Goal: Find specific page/section: Find specific page/section

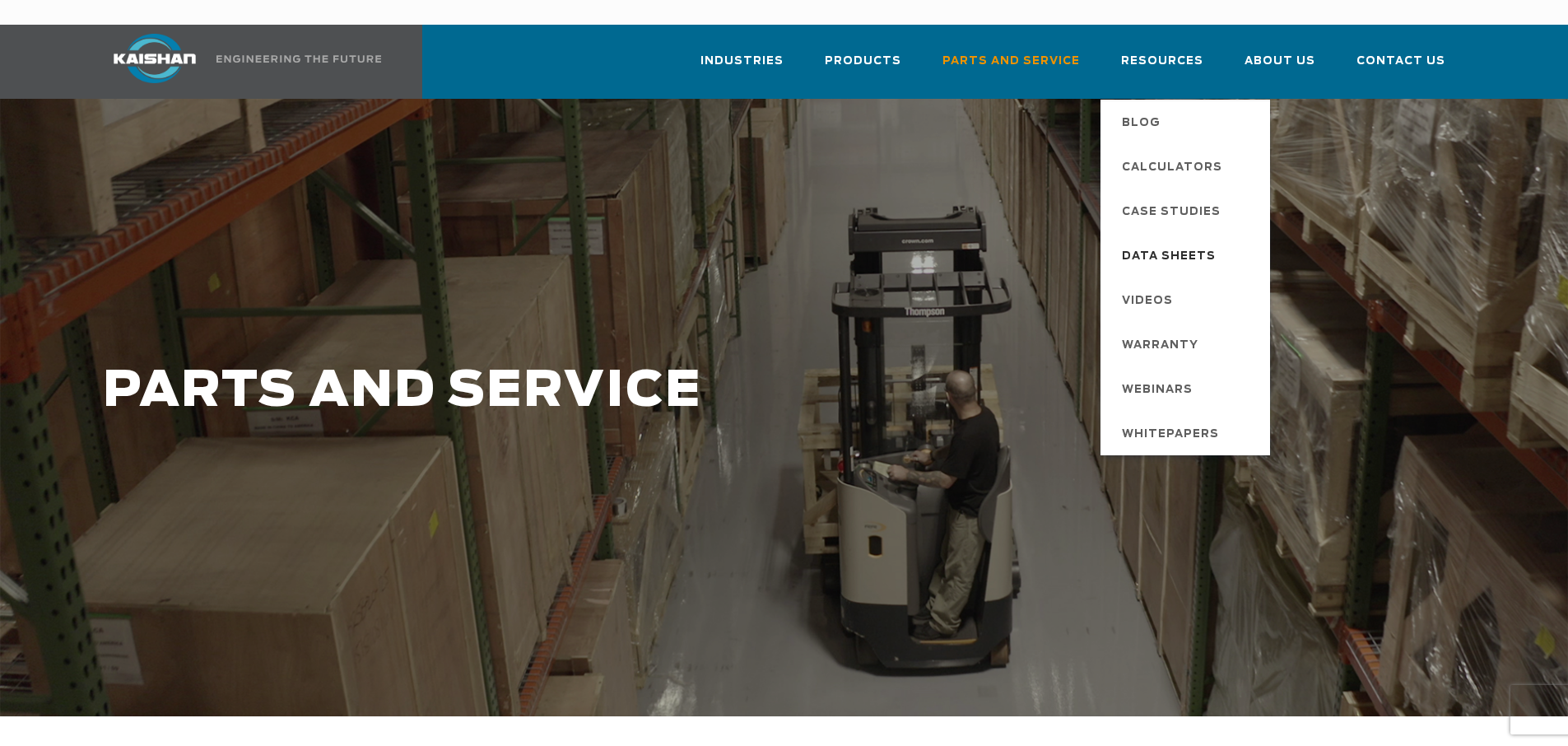
click at [1183, 243] on span "Data Sheets" at bounding box center [1168, 256] width 93 height 28
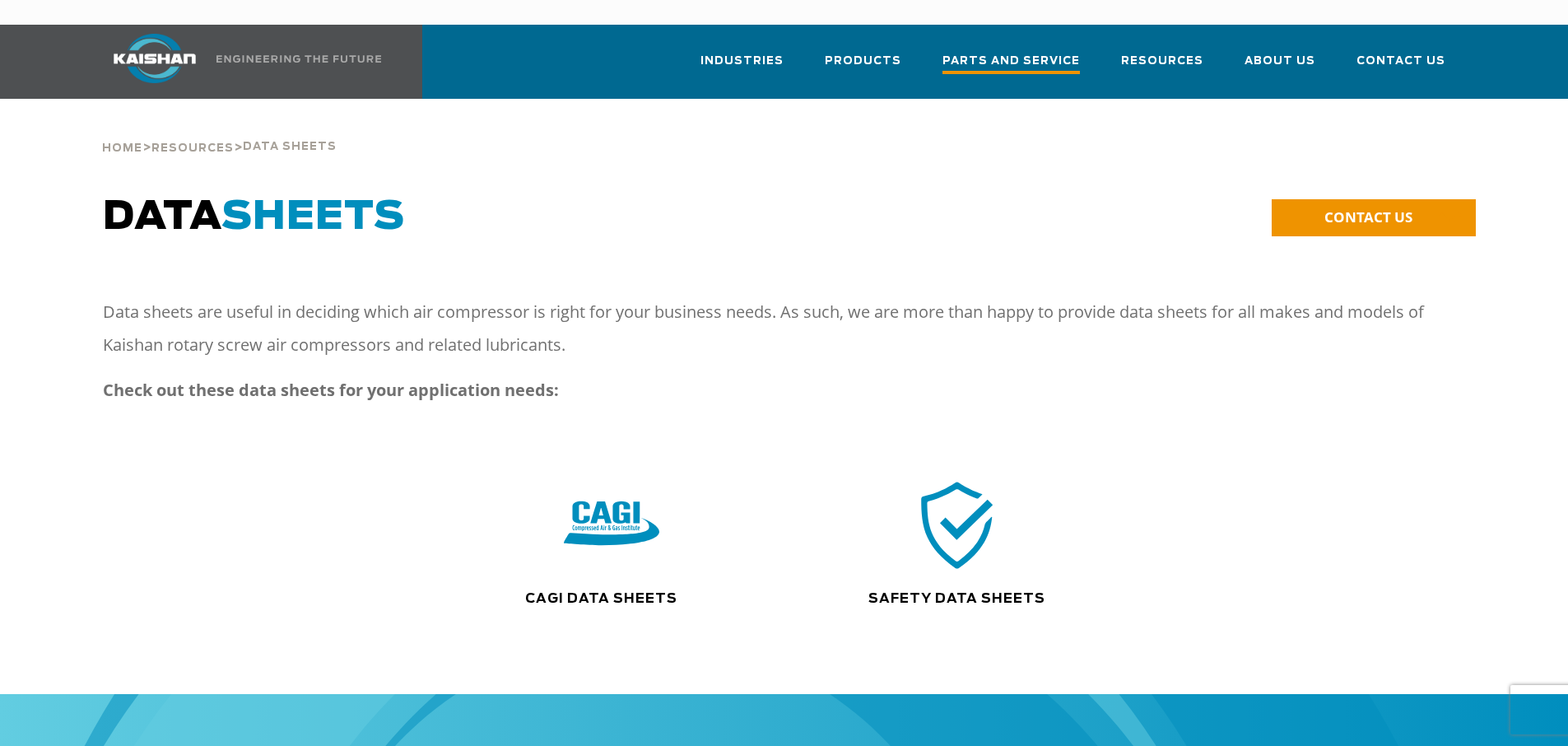
click at [1034, 51] on span "Parts and Service" at bounding box center [1011, 63] width 137 height 22
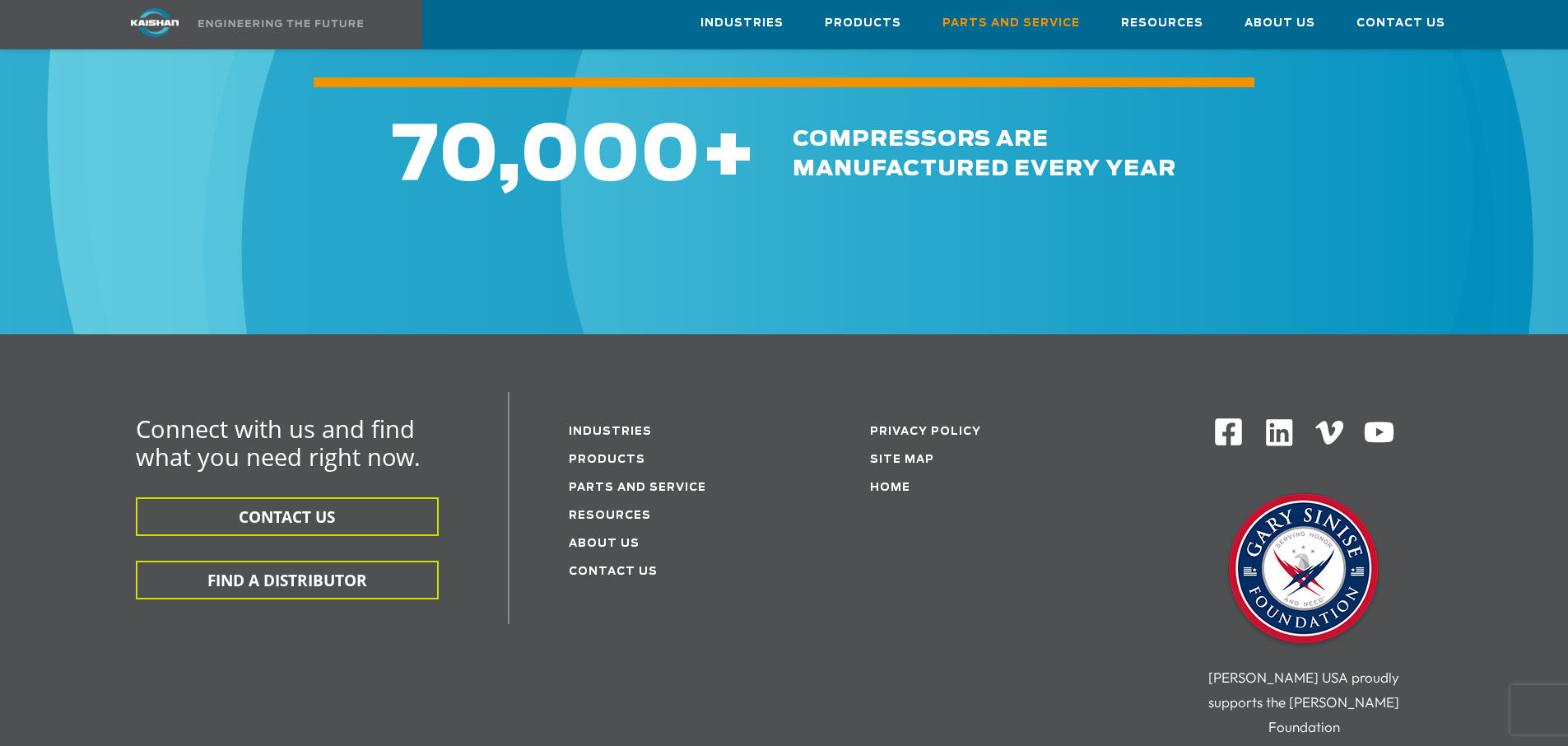
scroll to position [1976, 0]
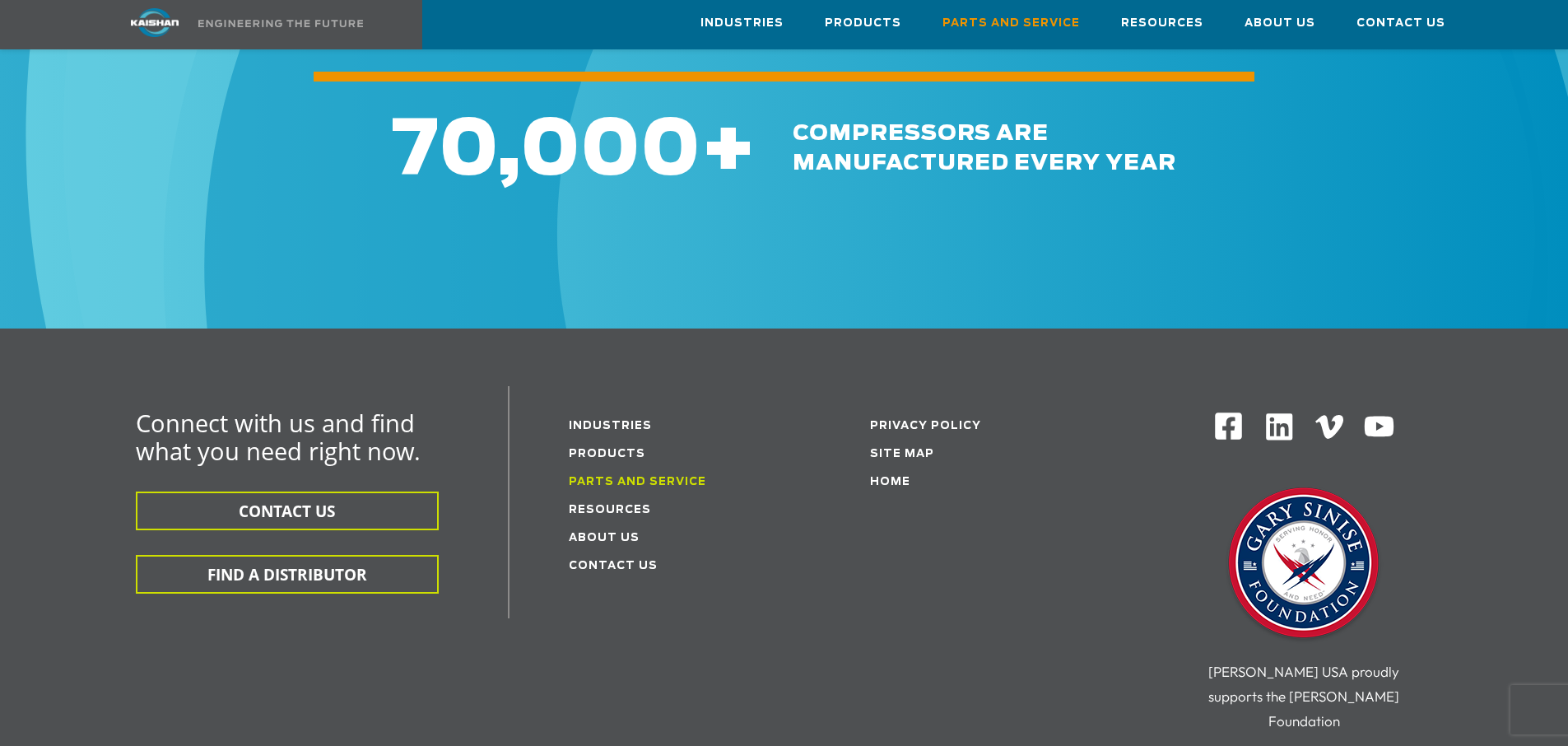
click at [614, 477] on link "Parts and service" at bounding box center [637, 482] width 137 height 10
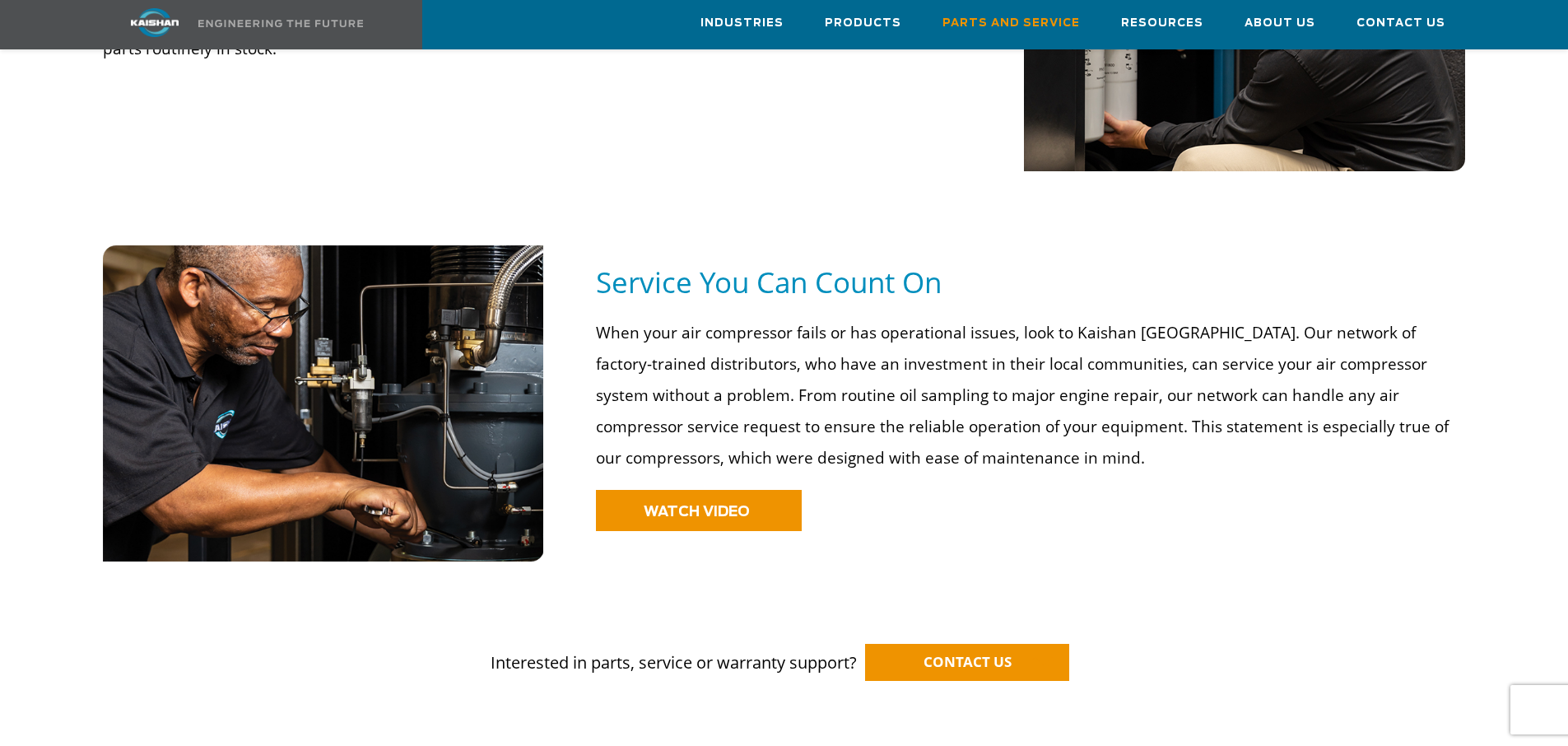
scroll to position [1317, 0]
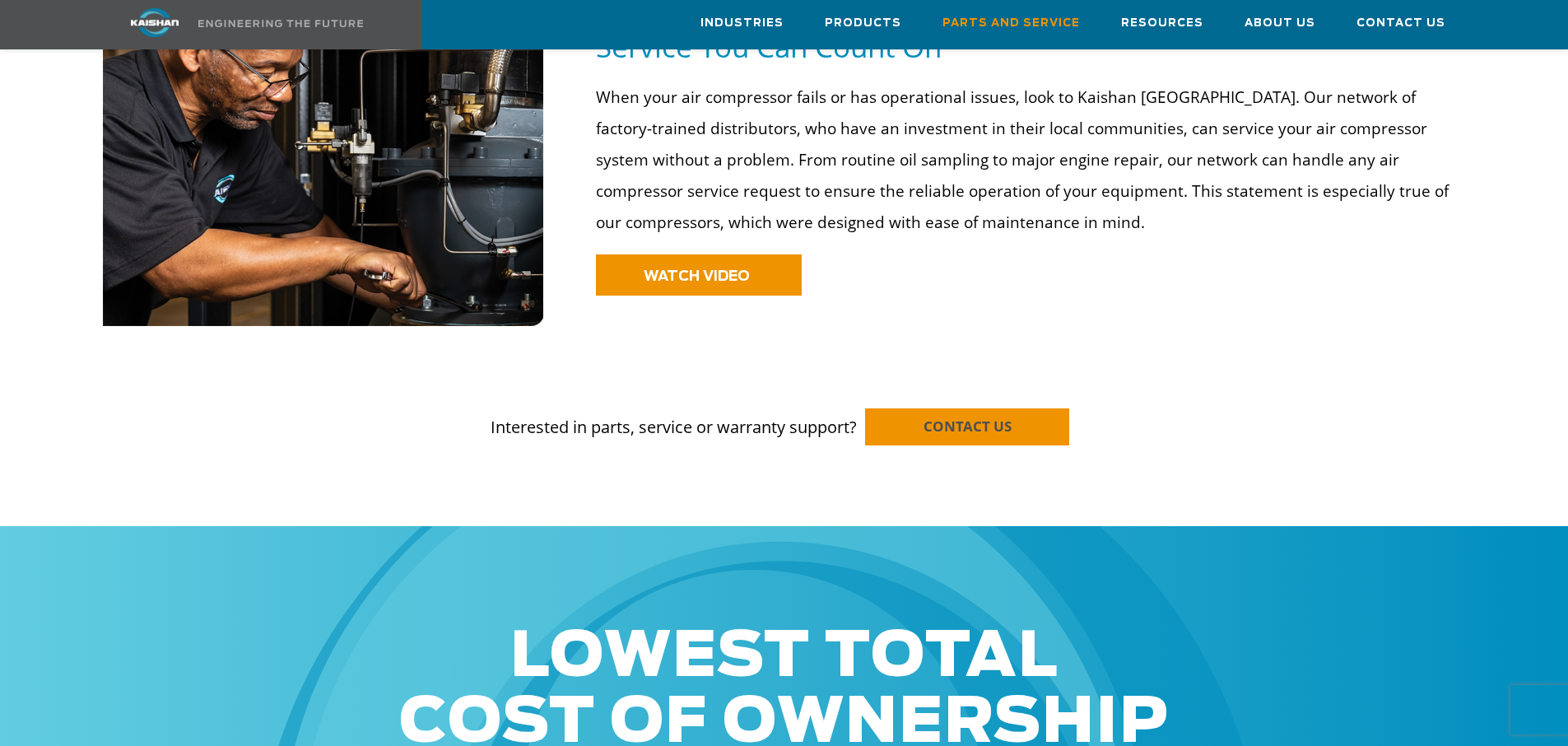
click at [957, 417] on span "CONTACT US" at bounding box center [967, 426] width 88 height 19
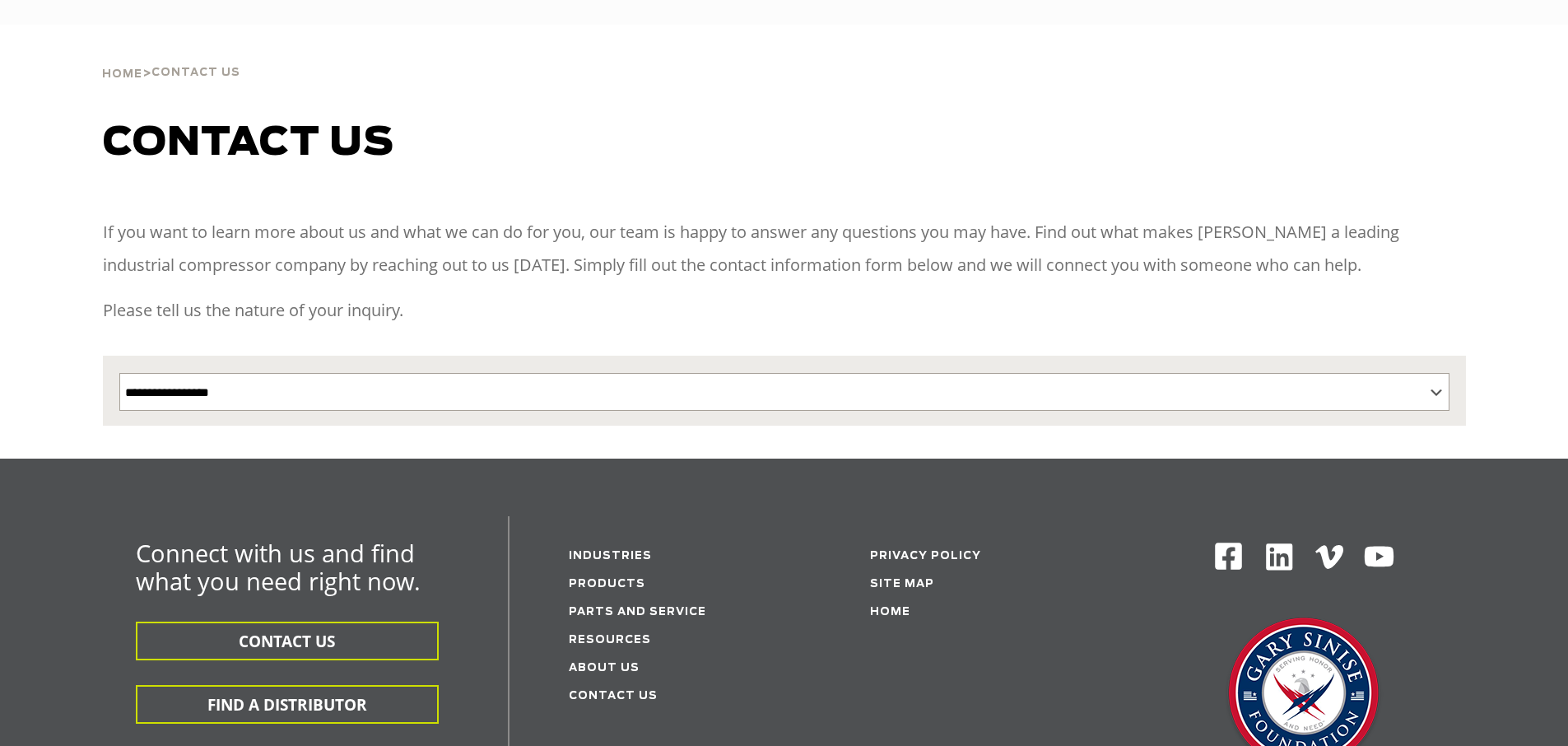
select select "**********"
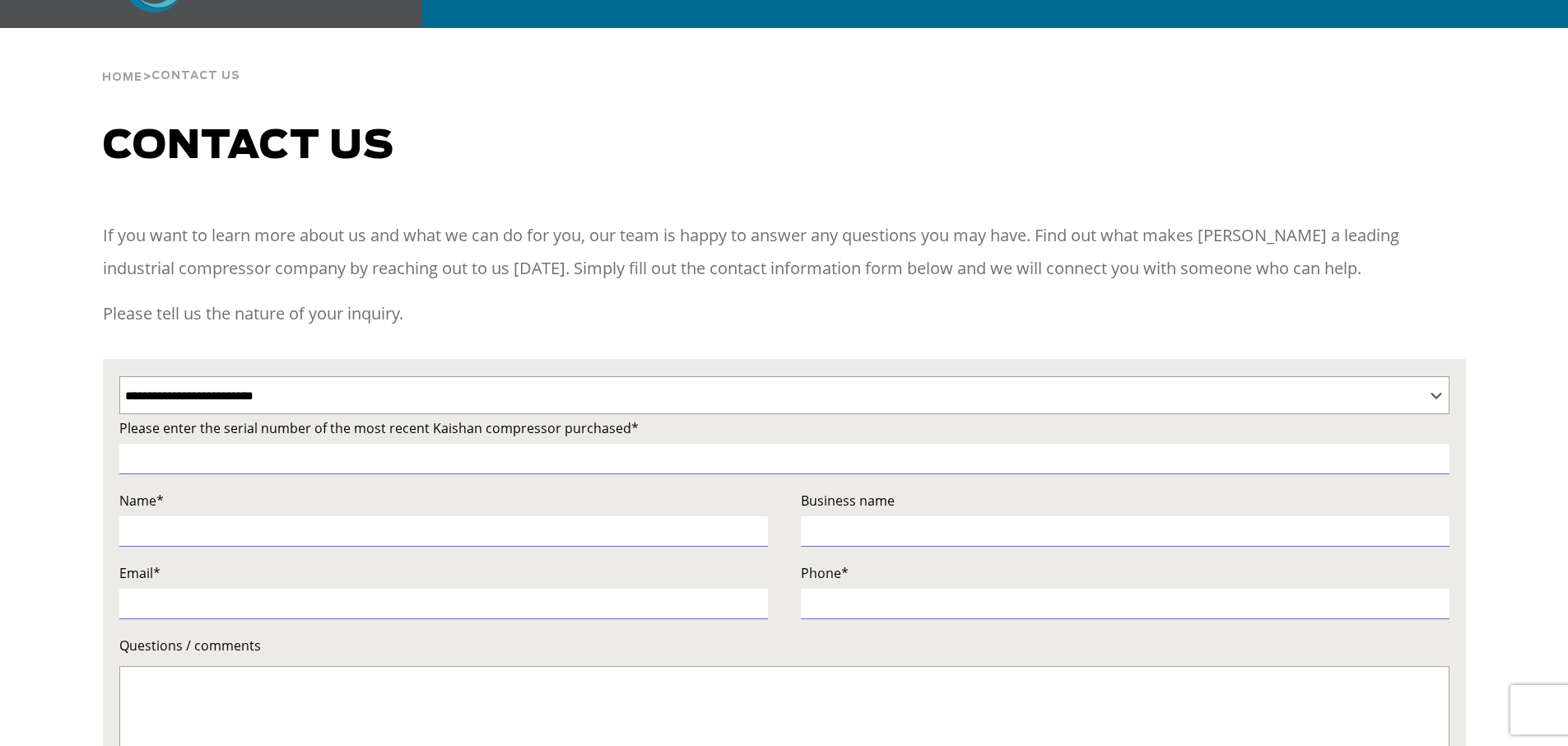
scroll to position [247, 0]
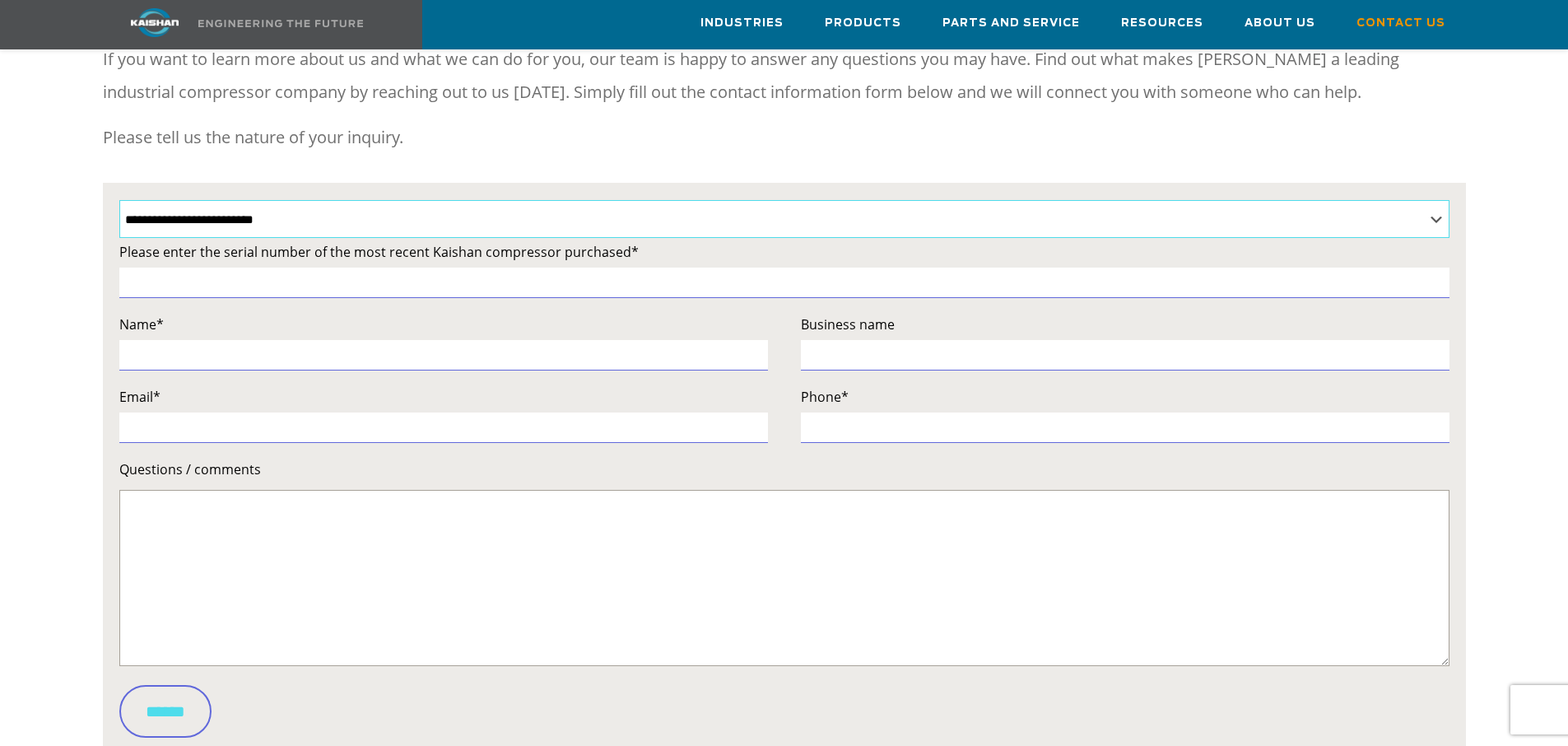
click at [1432, 200] on select "**********" at bounding box center [784, 219] width 1330 height 38
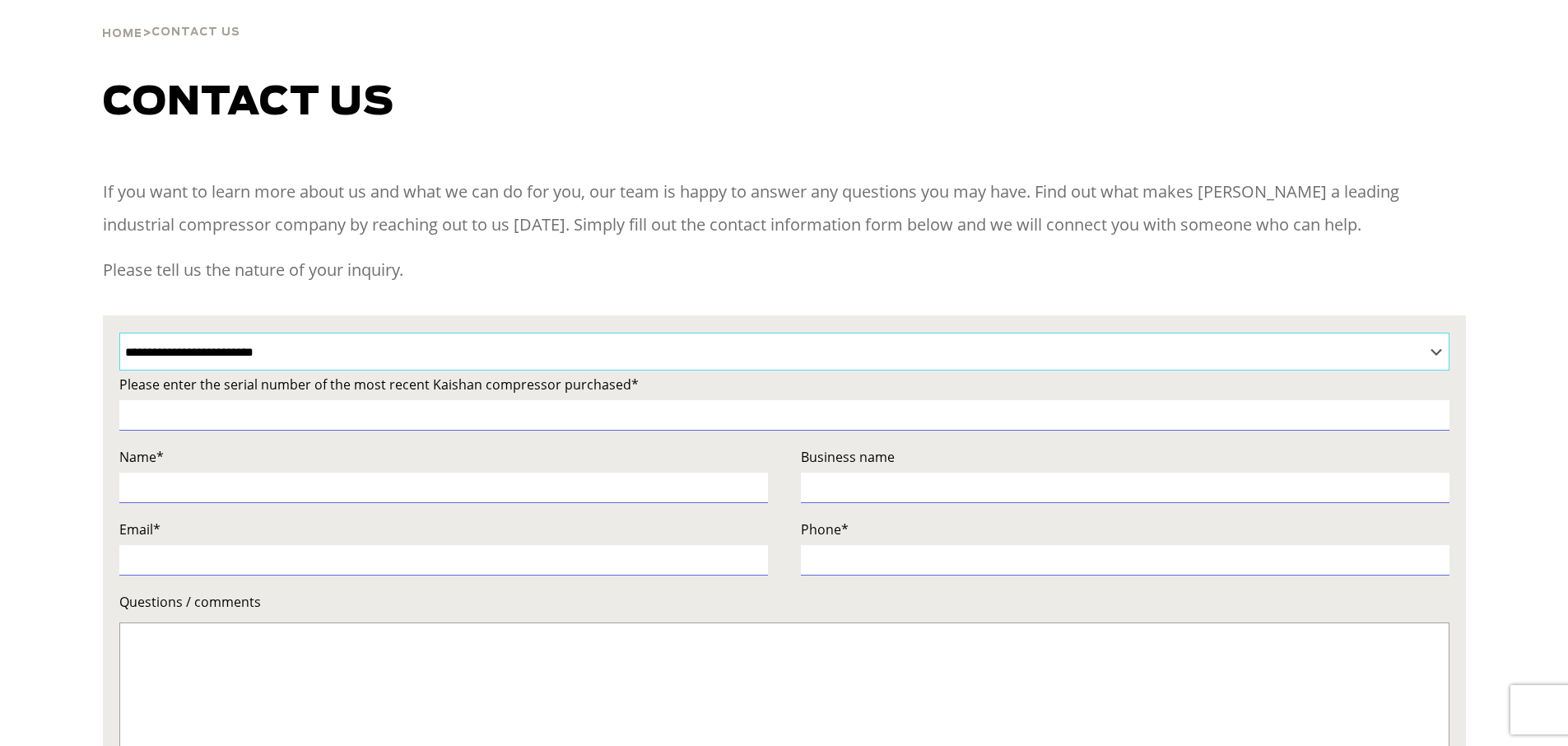
scroll to position [0, 0]
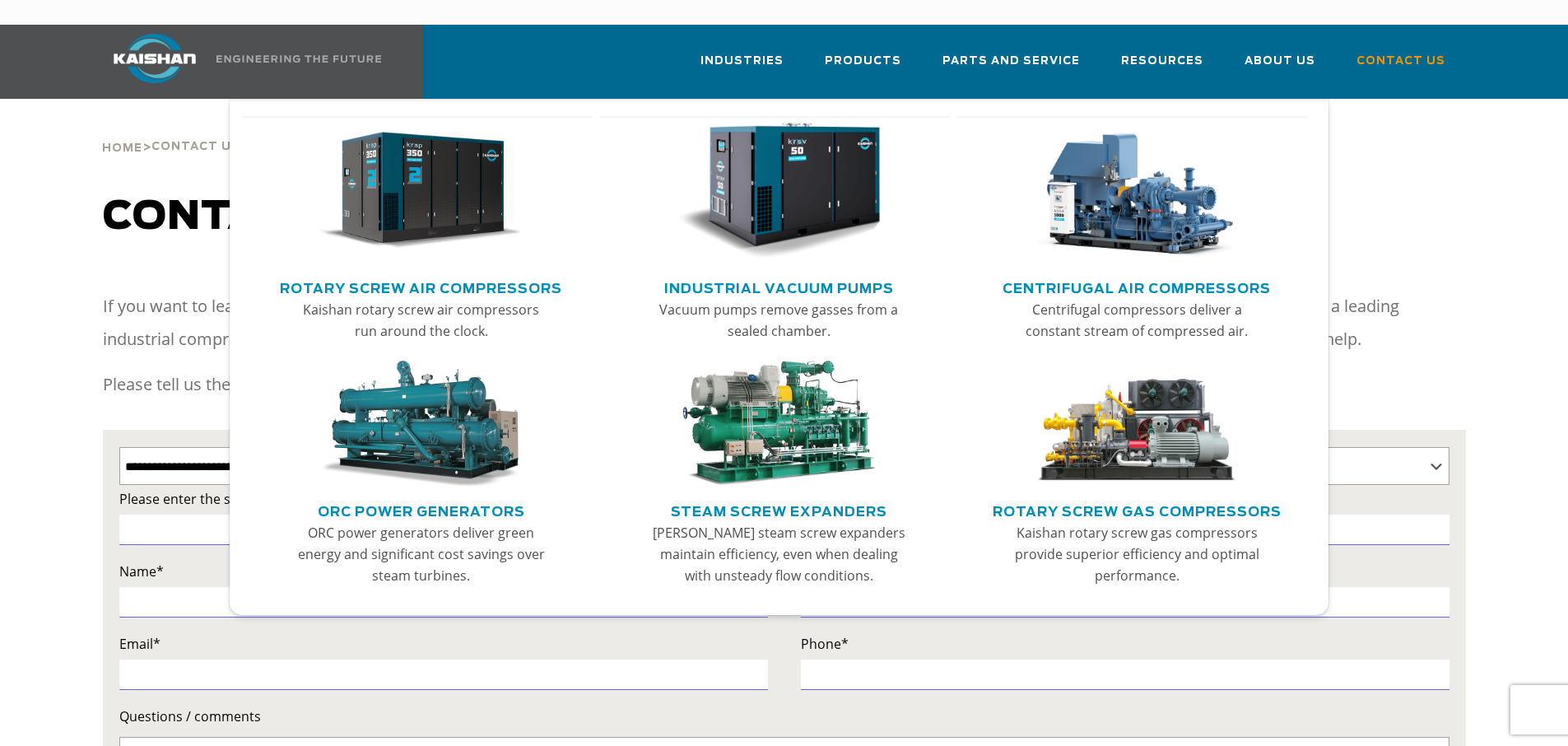
click at [427, 274] on link "Rotary Screw Air Compressors" at bounding box center [420, 286] width 282 height 25
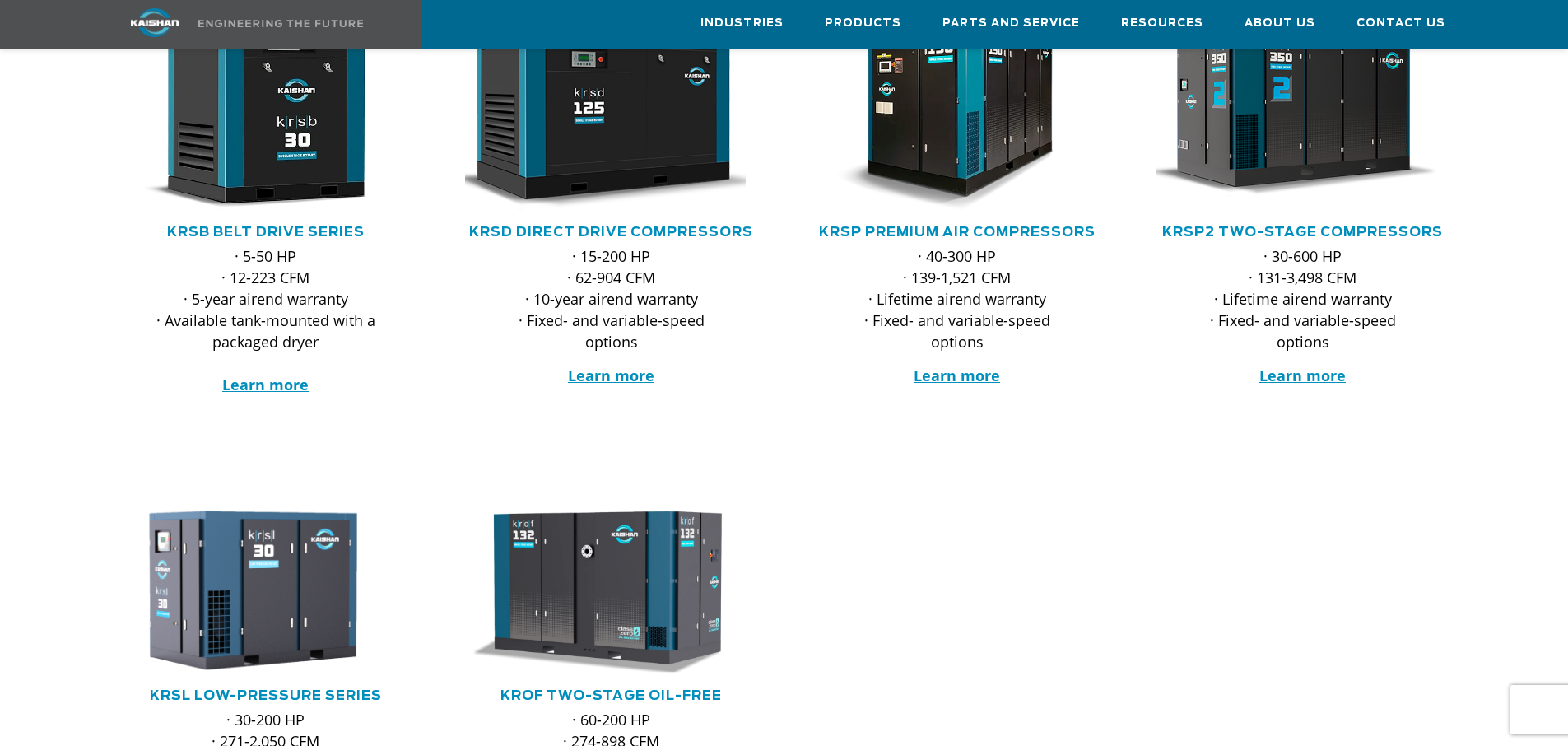
scroll to position [329, 0]
